Goal: Information Seeking & Learning: Learn about a topic

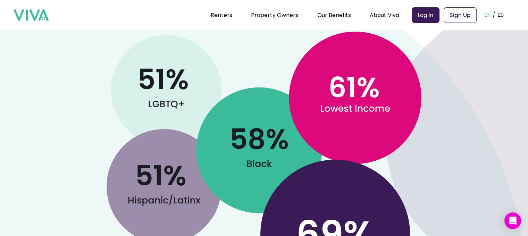
scroll to position [382, 0]
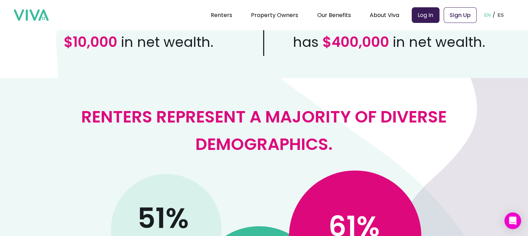
click at [277, 112] on h2 "Renters represent a majority of diverse demographics." at bounding box center [263, 130] width 461 height 55
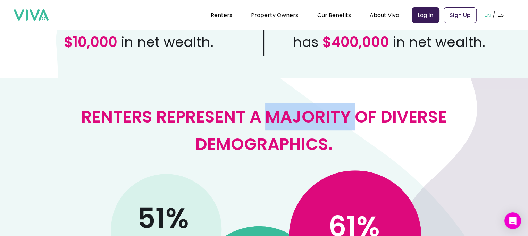
click at [277, 112] on h2 "Renters represent a majority of diverse demographics." at bounding box center [263, 130] width 461 height 55
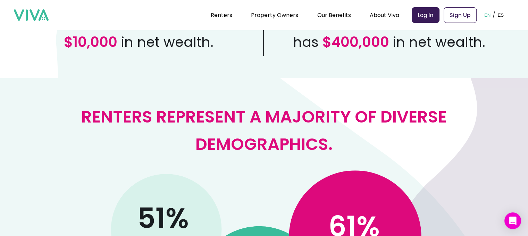
click at [277, 112] on h2 "Renters represent a majority of diverse demographics." at bounding box center [263, 130] width 461 height 55
click at [296, 134] on h2 "Renters represent a majority of diverse demographics." at bounding box center [263, 130] width 461 height 55
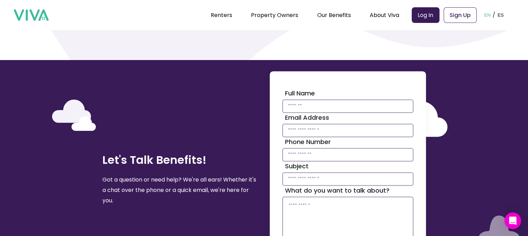
scroll to position [903, 0]
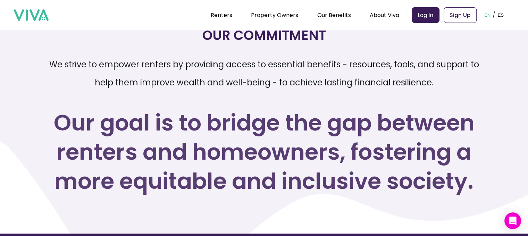
click at [349, 81] on p "We strive to empower renters by providing access to essential benefits - resour…" at bounding box center [264, 74] width 445 height 36
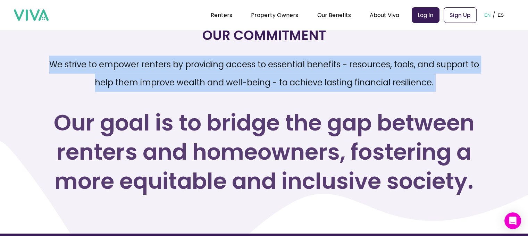
click at [349, 81] on p "We strive to empower renters by providing access to essential benefits - resour…" at bounding box center [264, 74] width 445 height 36
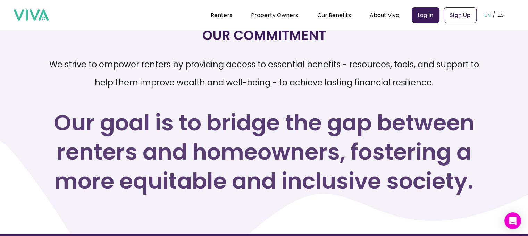
click at [361, 174] on h3 "Our goal is to bridge the gap between renters and homeowners, fostering a more …" at bounding box center [264, 152] width 445 height 88
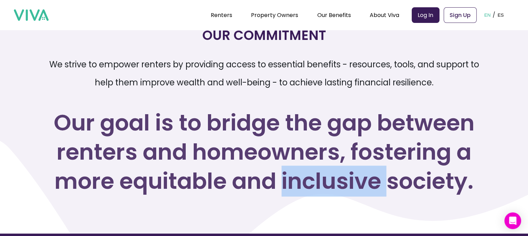
click at [361, 174] on h3 "Our goal is to bridge the gap between renters and homeowners, fostering a more …" at bounding box center [264, 152] width 445 height 88
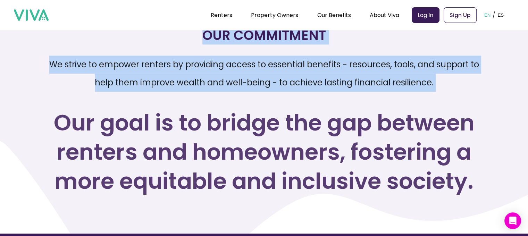
click at [361, 174] on h3 "Our goal is to bridge the gap between renters and homeowners, fostering a more …" at bounding box center [264, 152] width 445 height 88
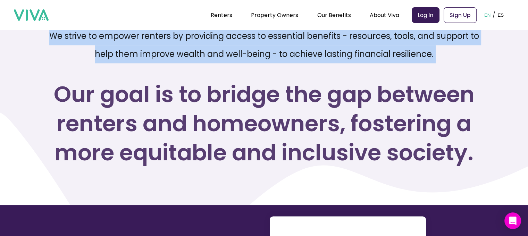
scroll to position [868, 0]
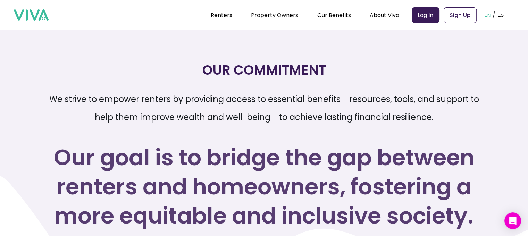
click at [93, 102] on p "We strive to empower renters by providing access to essential benefits - resour…" at bounding box center [264, 108] width 445 height 36
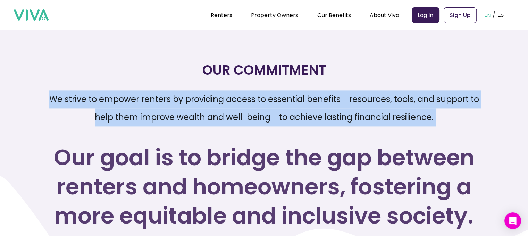
click at [93, 102] on p "We strive to empower renters by providing access to essential benefits - resour…" at bounding box center [264, 108] width 445 height 36
click at [267, 125] on p "We strive to empower renters by providing access to essential benefits - resour…" at bounding box center [264, 108] width 445 height 36
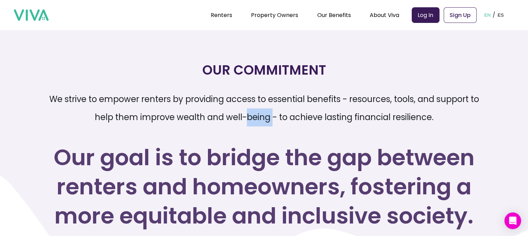
click at [267, 125] on p "We strive to empower renters by providing access to essential benefits - resour…" at bounding box center [264, 108] width 445 height 36
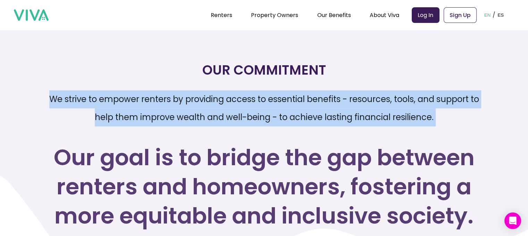
click at [267, 125] on p "We strive to empower renters by providing access to essential benefits - resour…" at bounding box center [264, 108] width 445 height 36
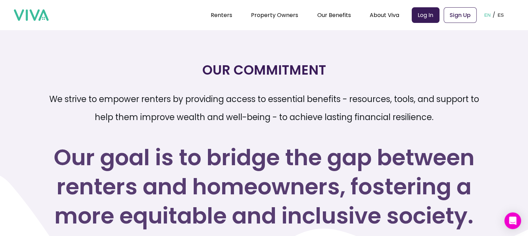
click at [361, 186] on h3 "Our goal is to bridge the gap between renters and homeowners, fostering a more …" at bounding box center [264, 187] width 445 height 88
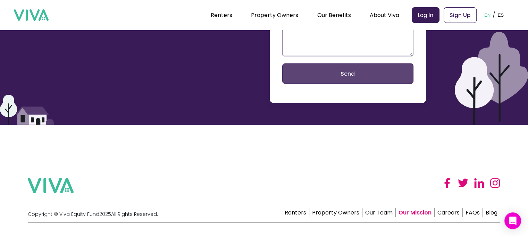
scroll to position [1288, 0]
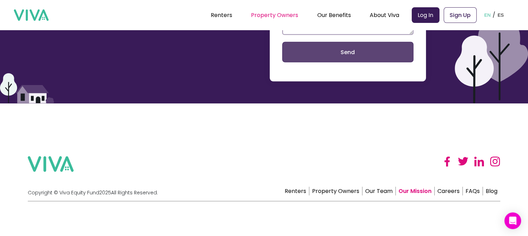
click at [280, 18] on link "Property Owners" at bounding box center [274, 15] width 47 height 8
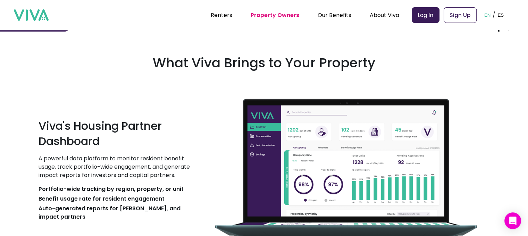
scroll to position [764, 0]
